Goal: Task Accomplishment & Management: Manage account settings

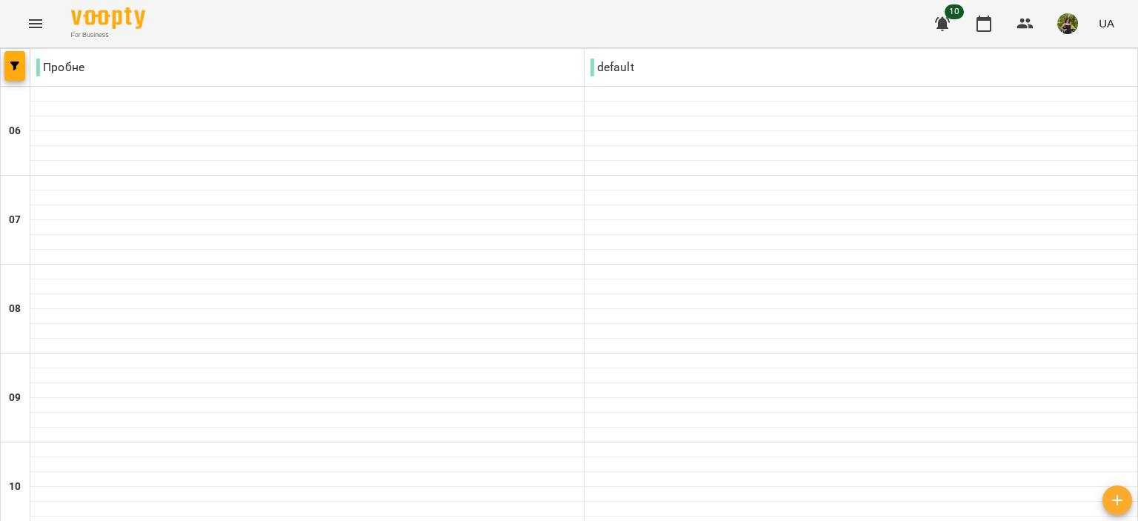
scroll to position [963, 0]
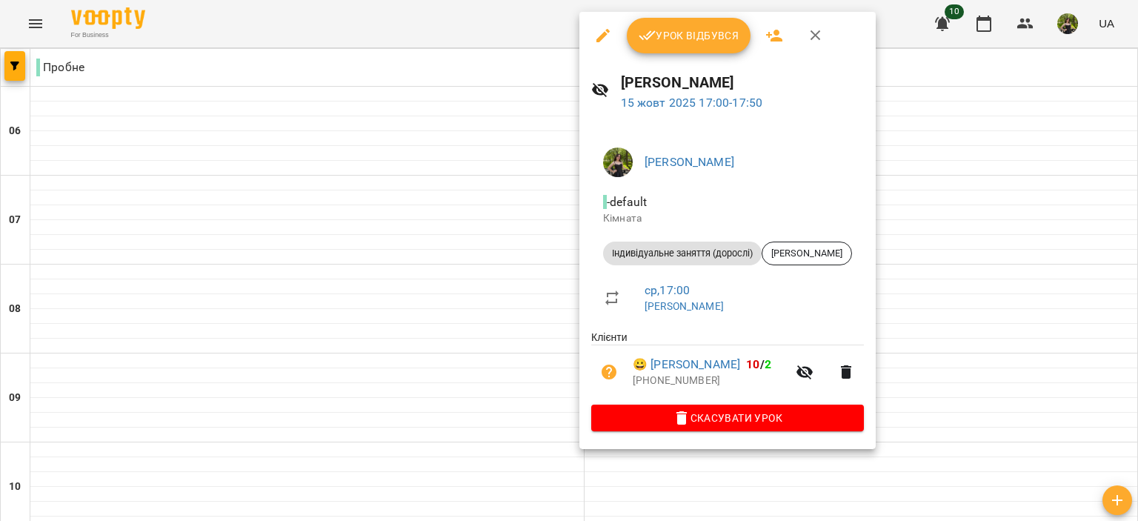
click at [681, 41] on span "Урок відбувся" at bounding box center [688, 36] width 101 height 18
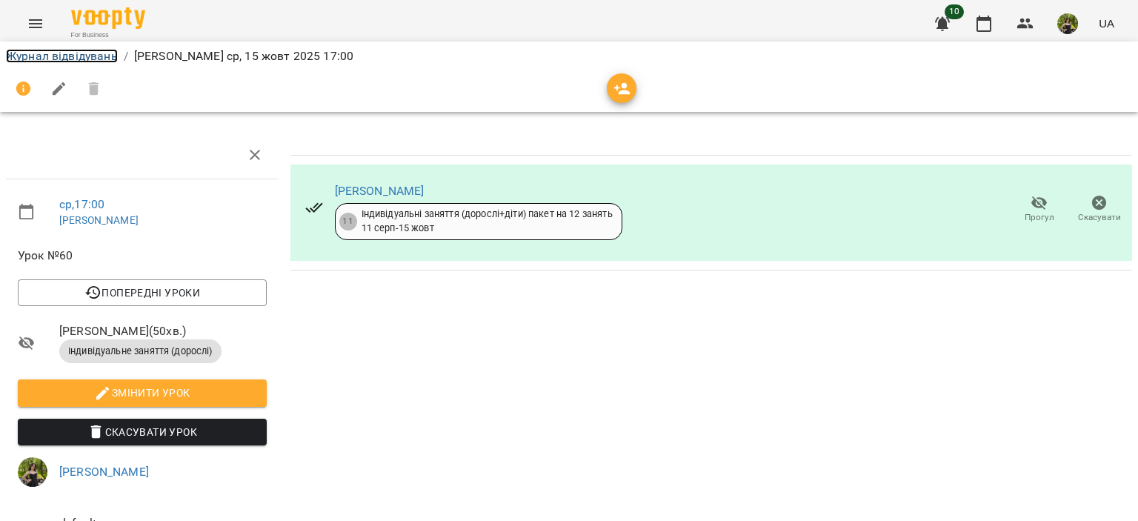
click at [111, 62] on link "Журнал відвідувань" at bounding box center [62, 56] width 112 height 14
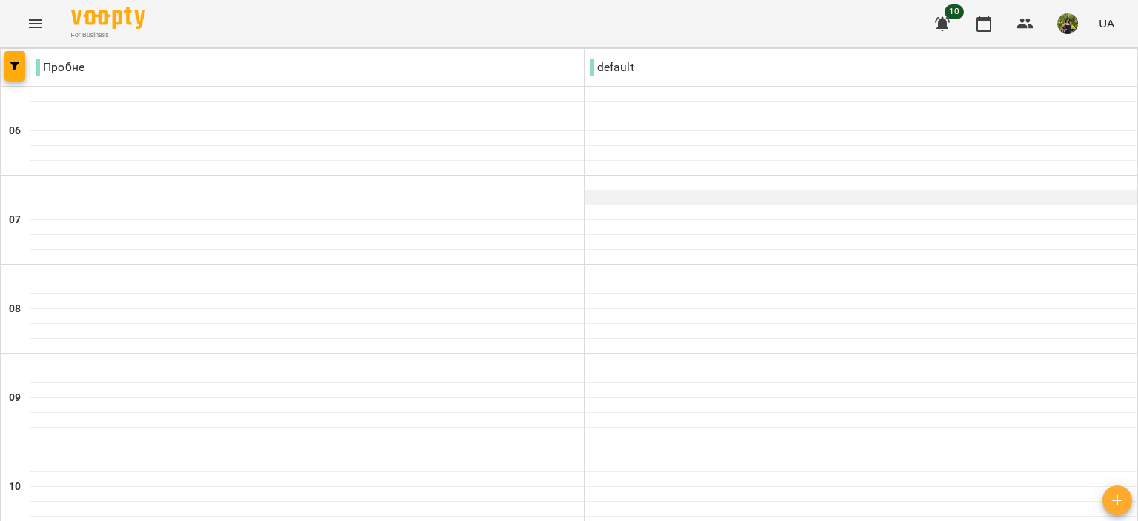
scroll to position [889, 0]
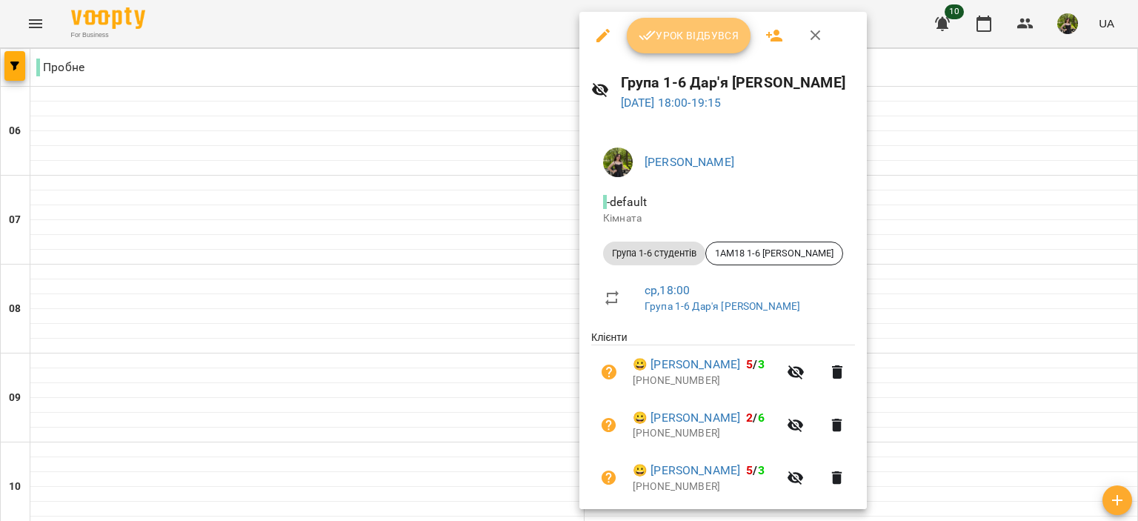
click at [661, 19] on button "Урок відбувся" at bounding box center [689, 36] width 124 height 36
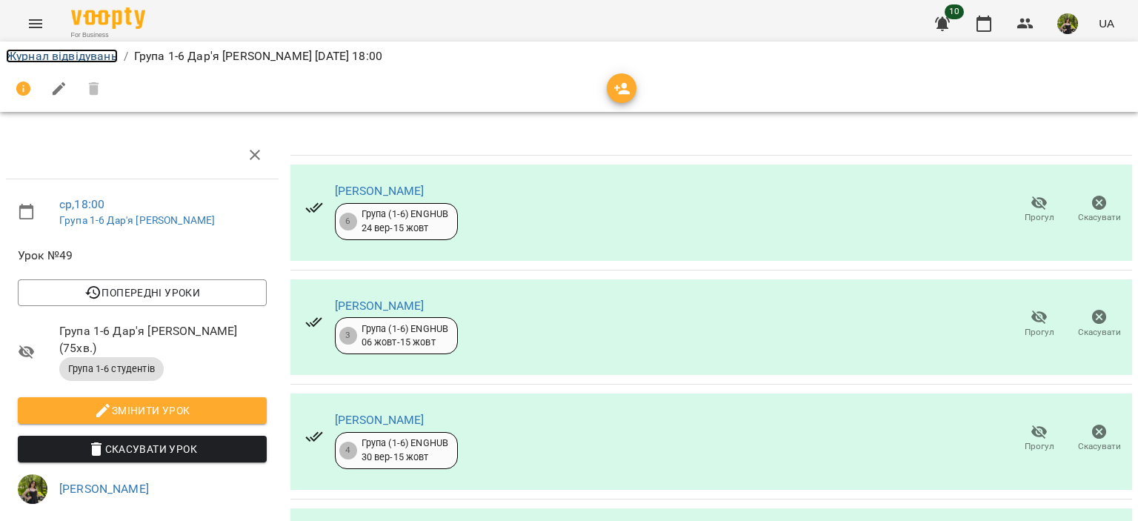
click at [81, 57] on link "Журнал відвідувань" at bounding box center [62, 56] width 112 height 14
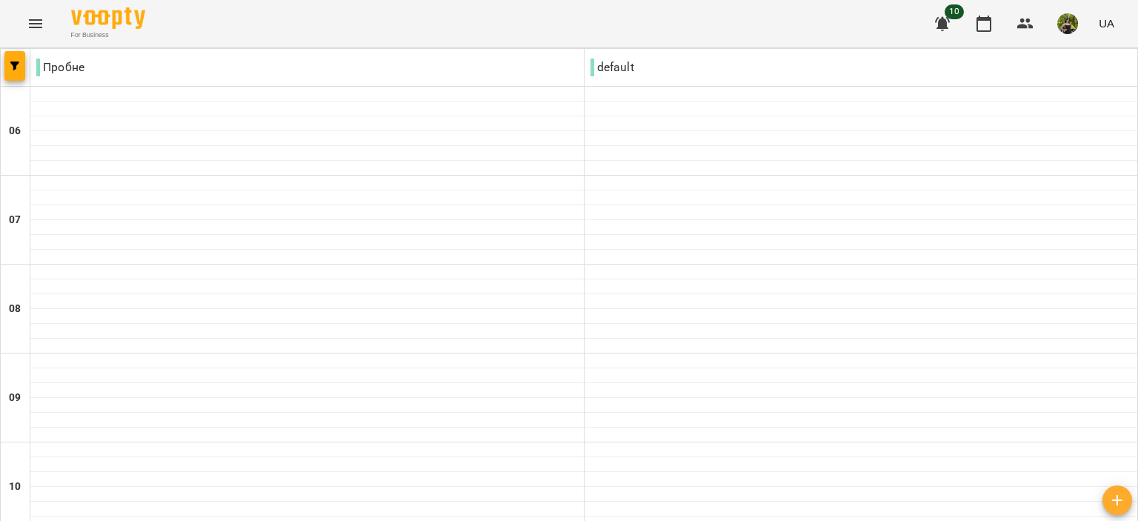
scroll to position [1037, 0]
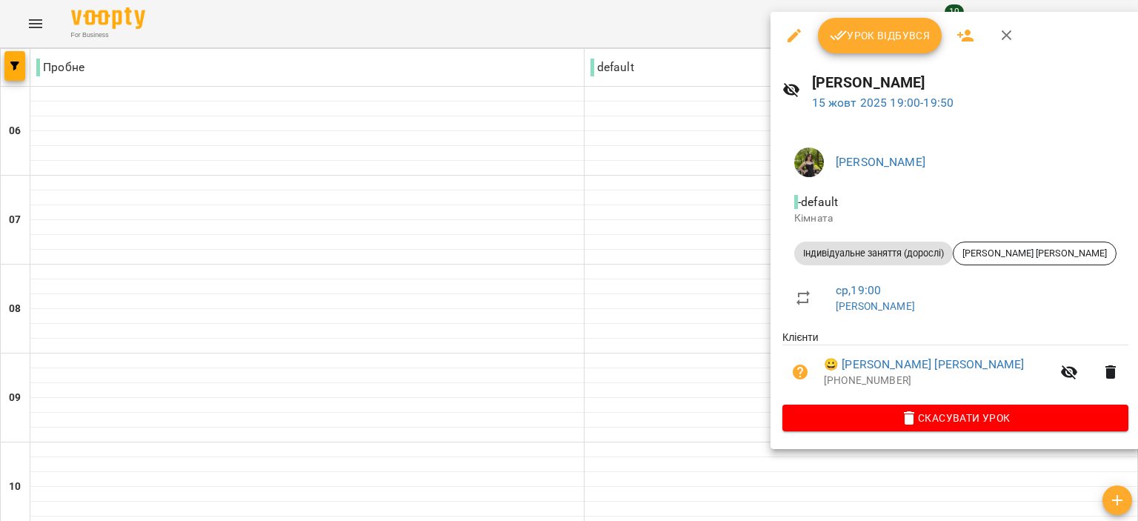
click at [821, 53] on div "Урок відбувся" at bounding box center [955, 35] width 370 height 47
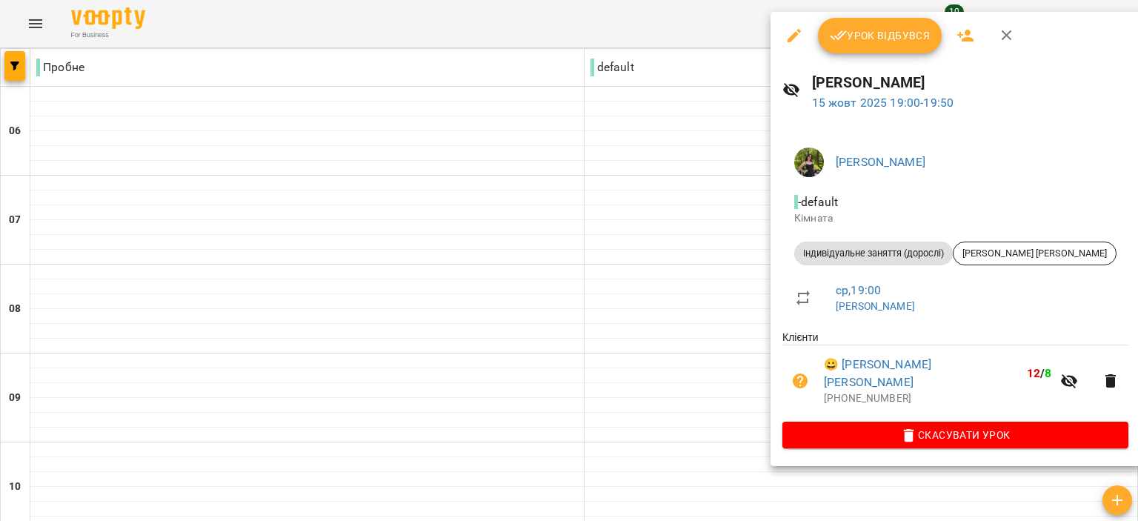
click at [830, 39] on icon "button" at bounding box center [839, 36] width 18 height 18
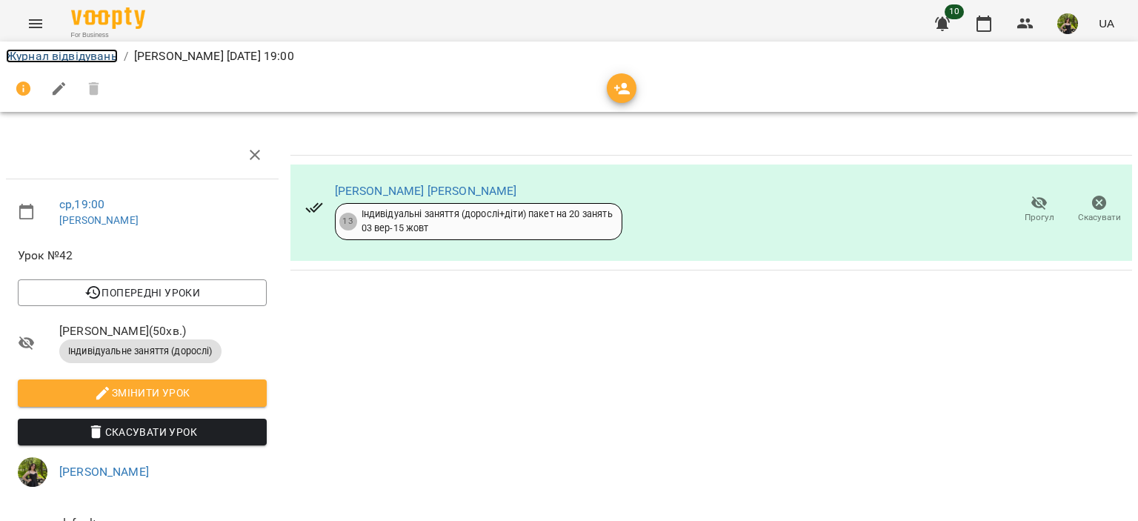
click at [101, 53] on link "Журнал відвідувань" at bounding box center [62, 56] width 112 height 14
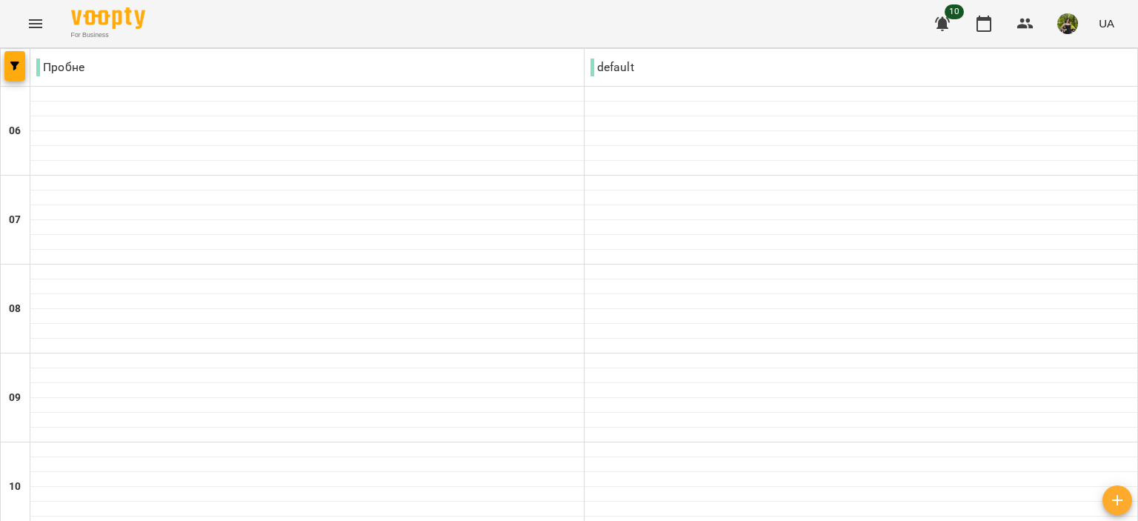
scroll to position [1175, 0]
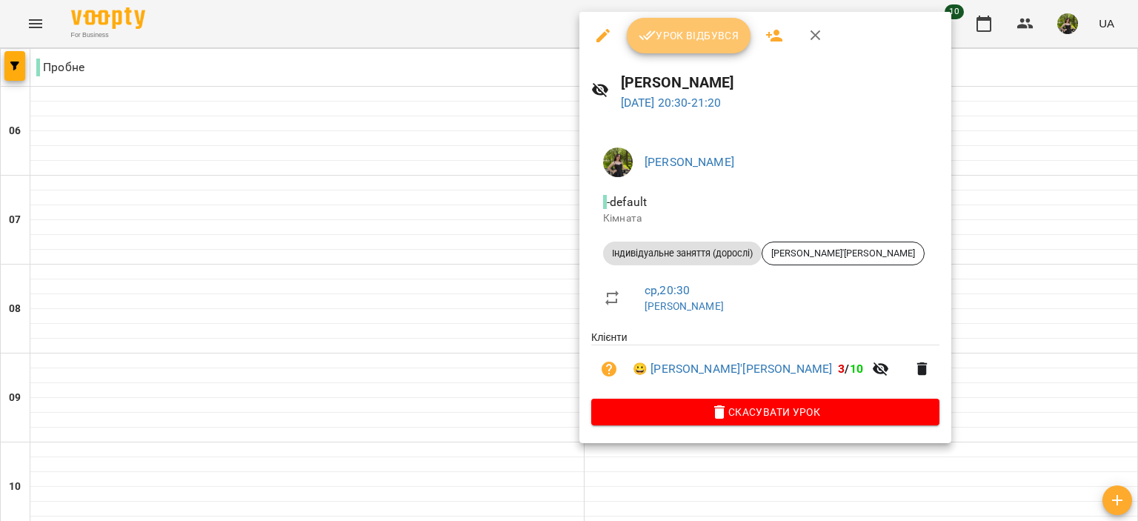
click at [680, 36] on span "Урок відбувся" at bounding box center [688, 36] width 101 height 18
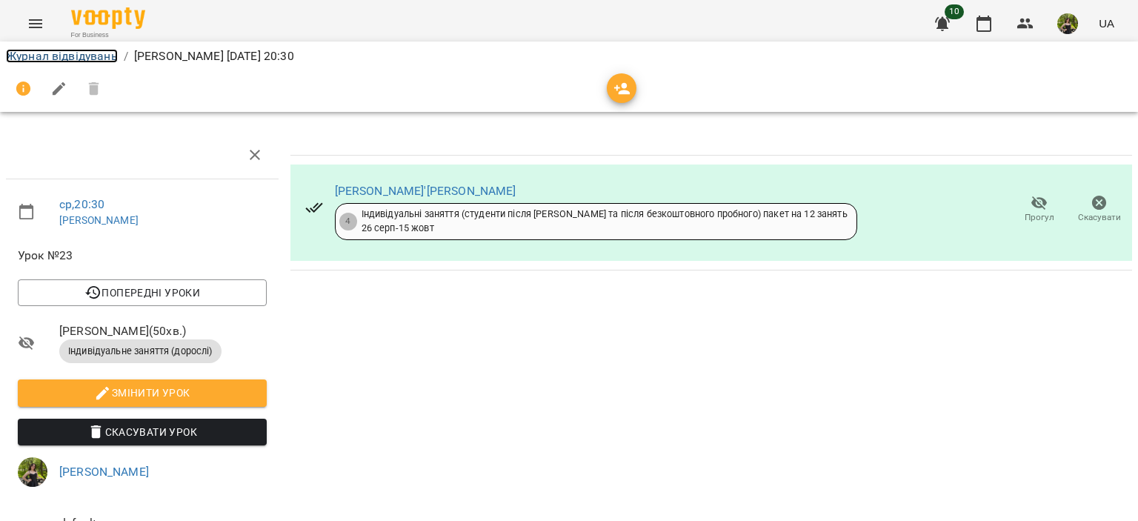
click at [59, 54] on link "Журнал відвідувань" at bounding box center [62, 56] width 112 height 14
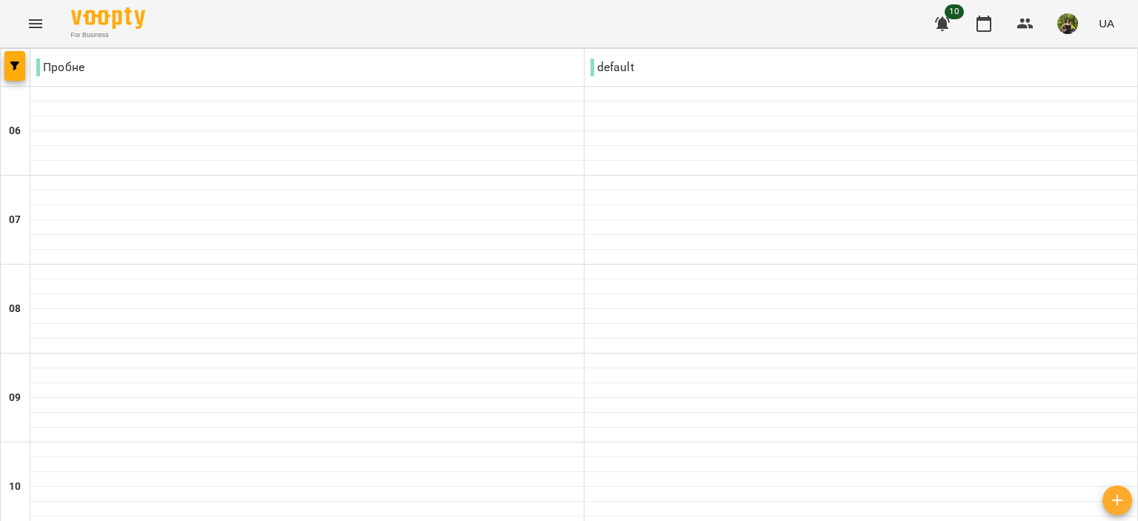
scroll to position [1175, 0]
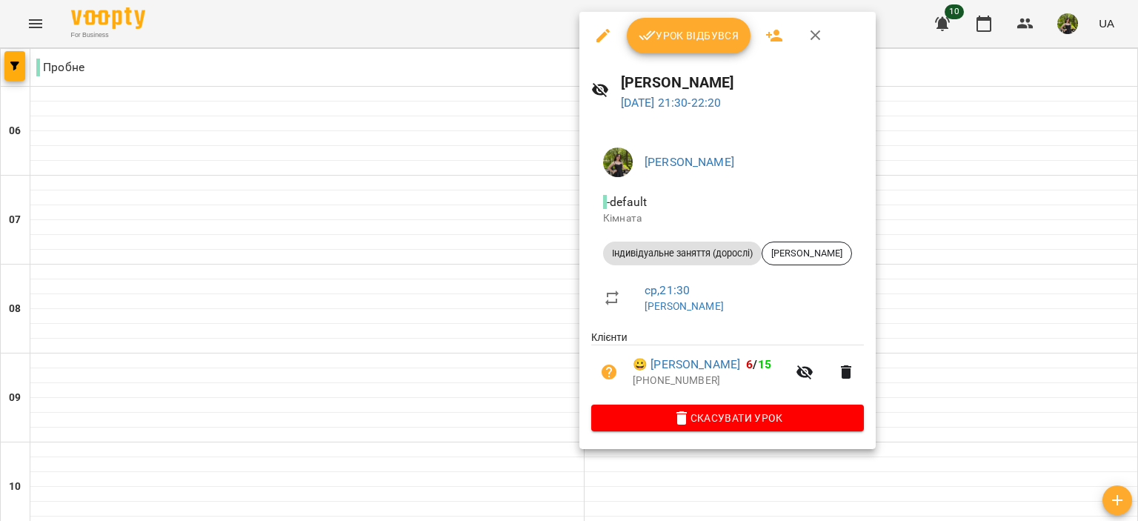
click at [690, 420] on icon "button" at bounding box center [682, 418] width 18 height 18
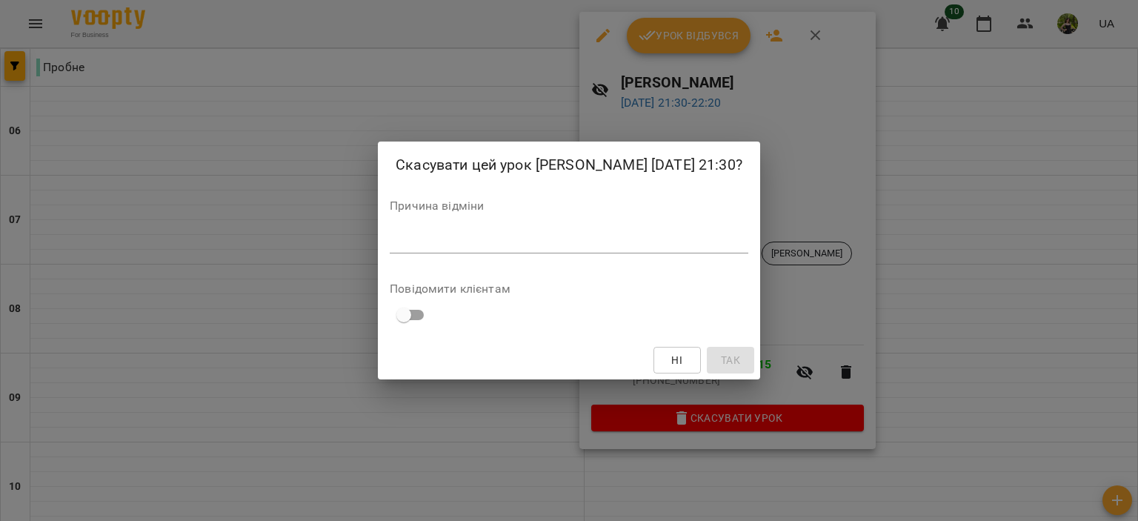
click at [429, 216] on div "Причина відміни *" at bounding box center [569, 229] width 358 height 59
click at [419, 246] on textarea at bounding box center [569, 241] width 358 height 14
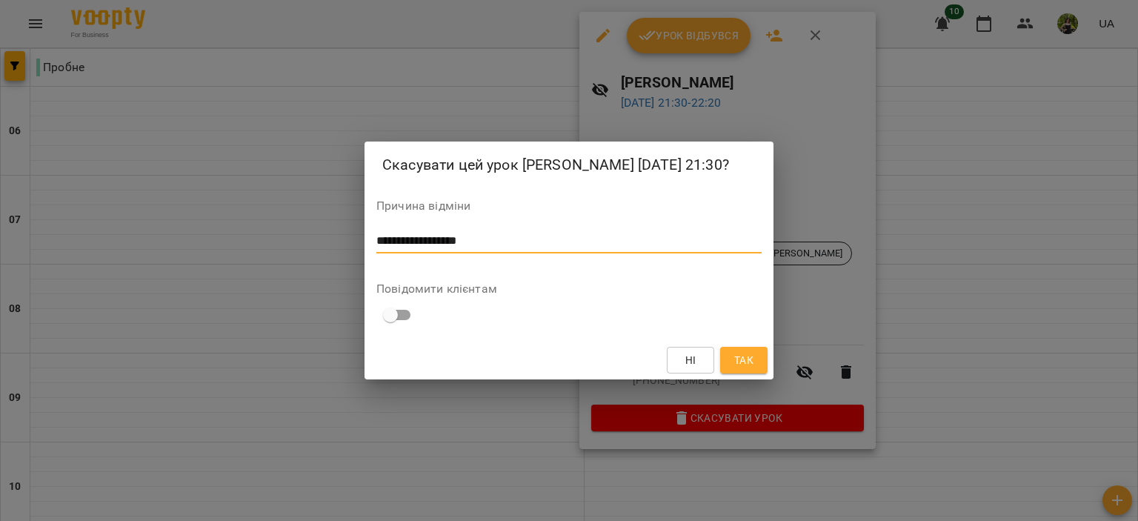
type textarea "**********"
click at [727, 359] on button "Так" at bounding box center [743, 360] width 47 height 27
